Goal: Information Seeking & Learning: Check status

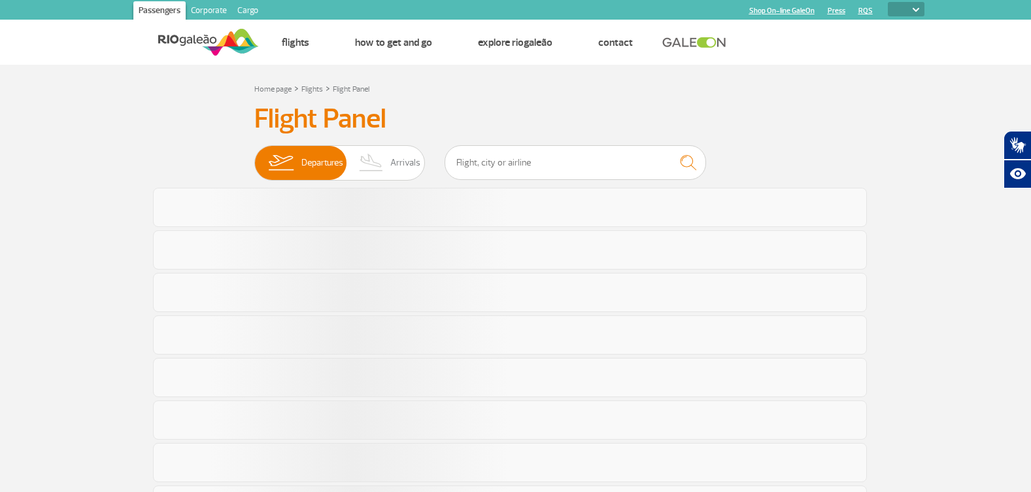
select select
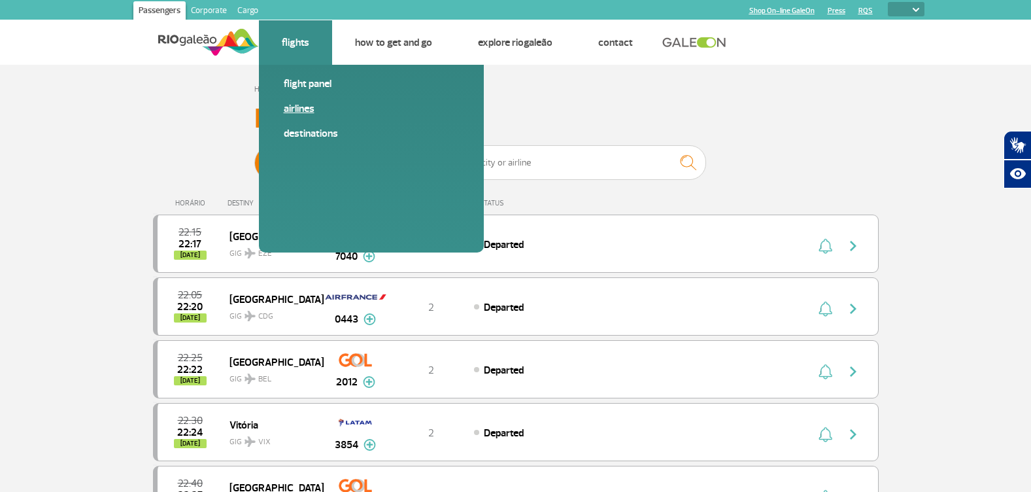
click at [305, 107] on link "Airlines" at bounding box center [371, 108] width 175 height 14
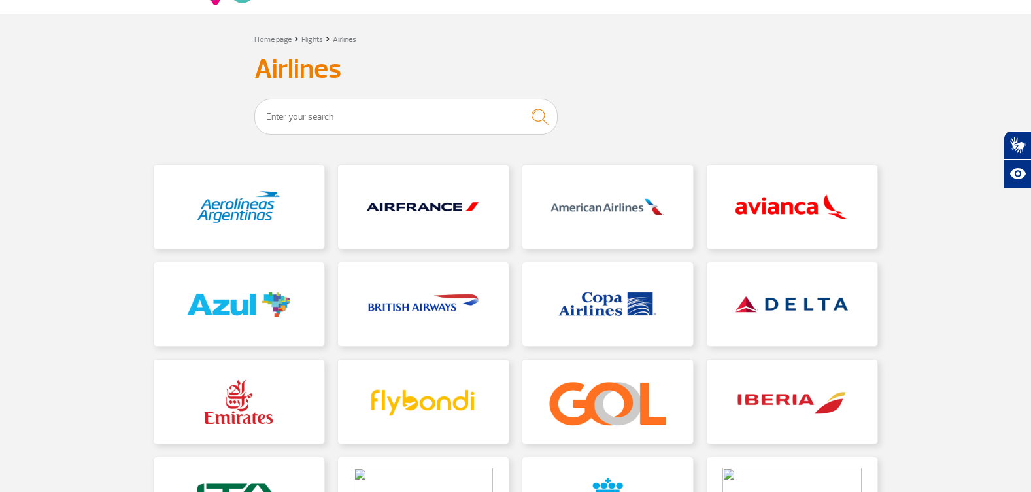
scroll to position [65, 0]
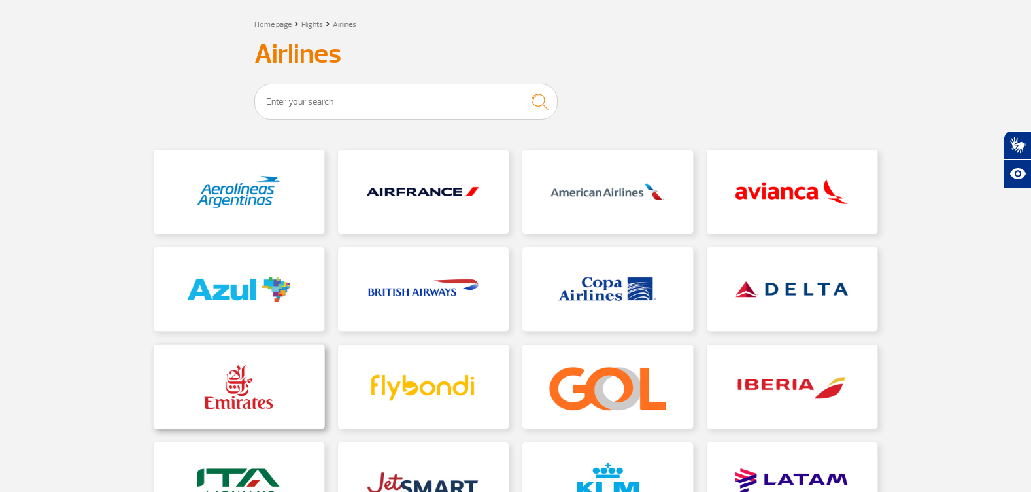
click at [215, 374] on link at bounding box center [239, 386] width 171 height 84
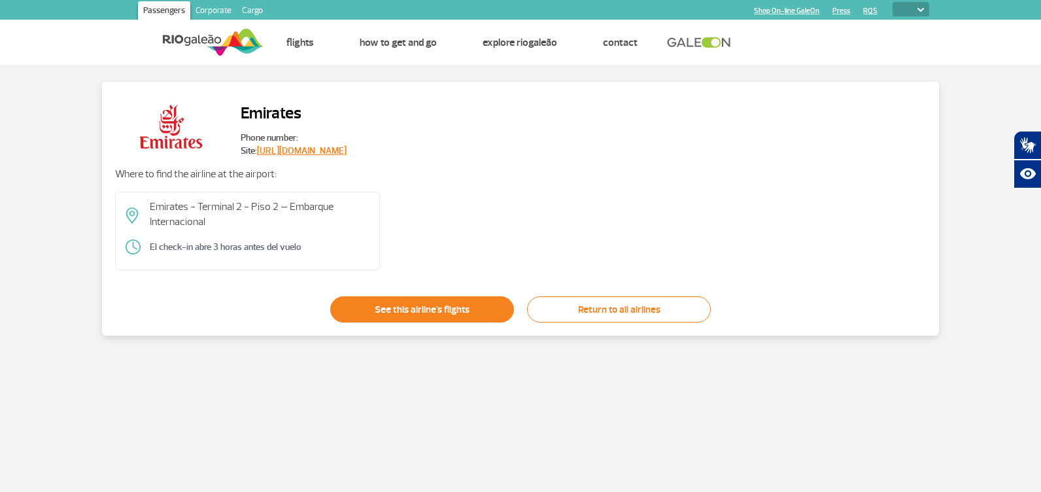
click at [380, 309] on link "See this airline's flights" at bounding box center [422, 309] width 184 height 26
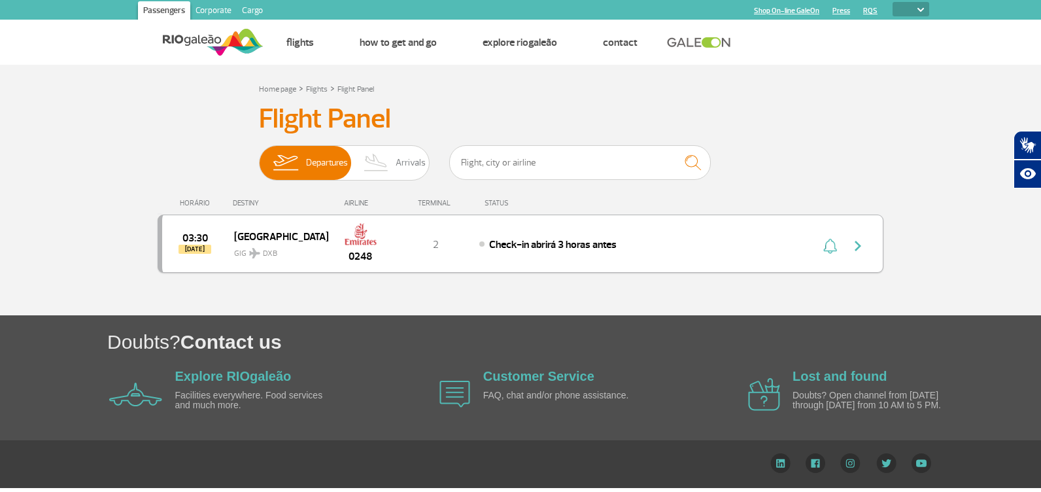
click at [779, 243] on div "03:30 [DATE] Dubai GIG DXB 0248 2 Check-in abrirá 3 horas antes" at bounding box center [521, 243] width 726 height 58
click at [857, 249] on img "button" at bounding box center [858, 246] width 16 height 16
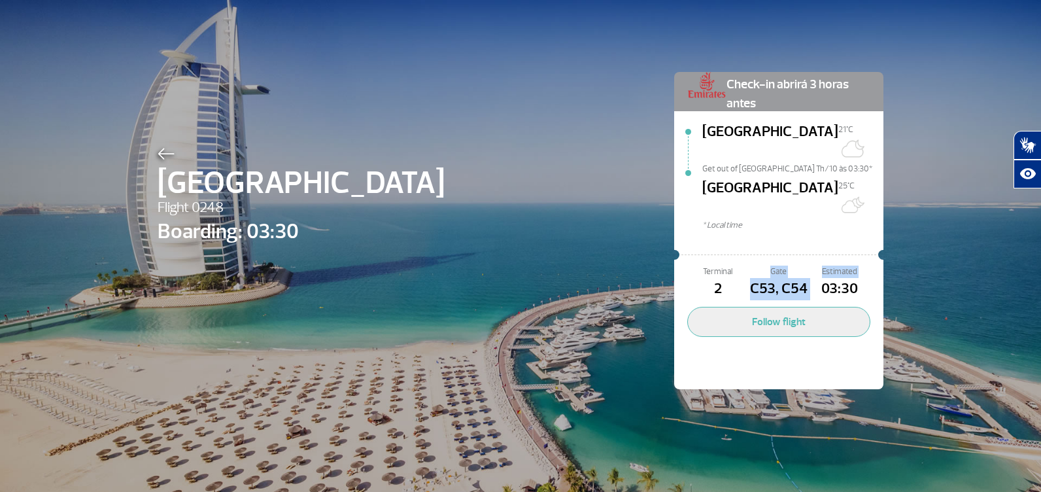
drag, startPoint x: 805, startPoint y: 256, endPoint x: 741, endPoint y: 261, distance: 63.6
click at [741, 265] on div "Terminal 2 Gate C53, C54 Estimated 03:30" at bounding box center [778, 282] width 183 height 35
drag, startPoint x: 741, startPoint y: 261, endPoint x: 805, endPoint y: 257, distance: 63.5
click at [809, 278] on span "03:30" at bounding box center [839, 289] width 61 height 22
